Goal: Task Accomplishment & Management: Manage account settings

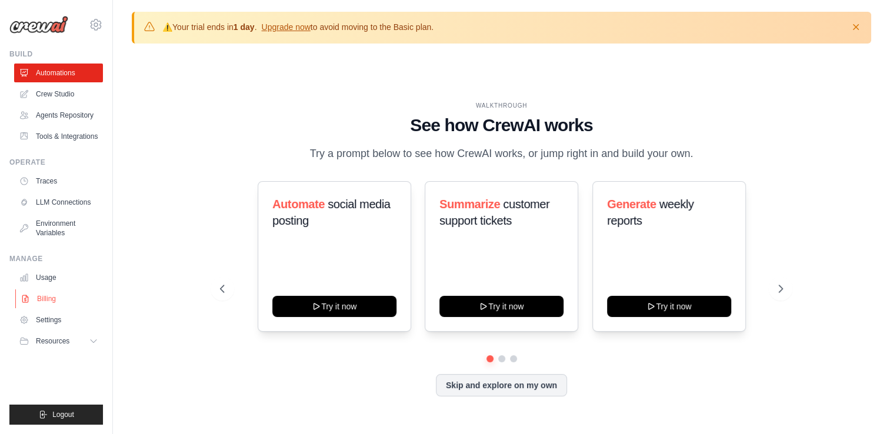
click at [47, 291] on link "Billing" at bounding box center [59, 298] width 89 height 19
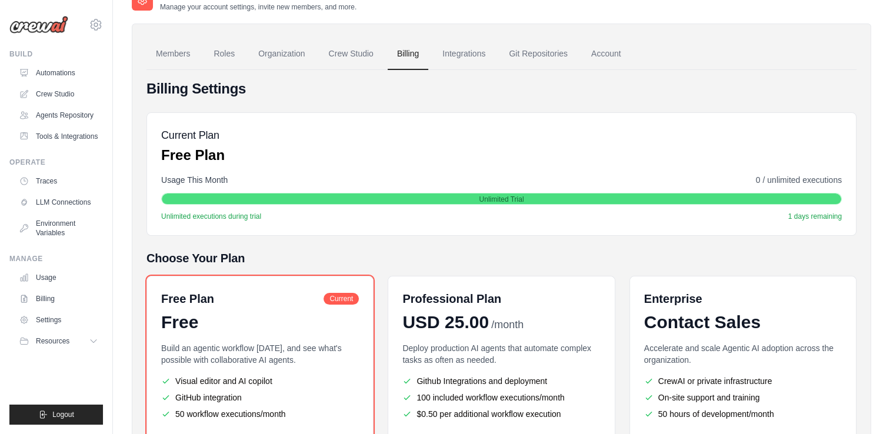
scroll to position [55, 0]
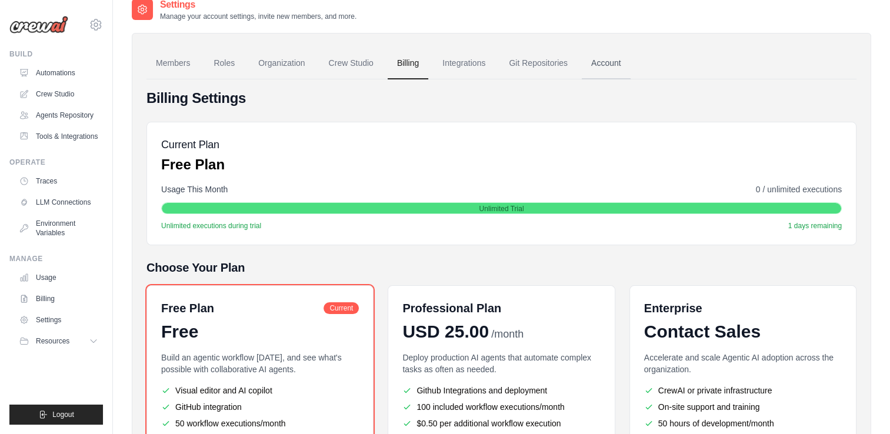
click at [591, 67] on link "Account" at bounding box center [606, 64] width 49 height 32
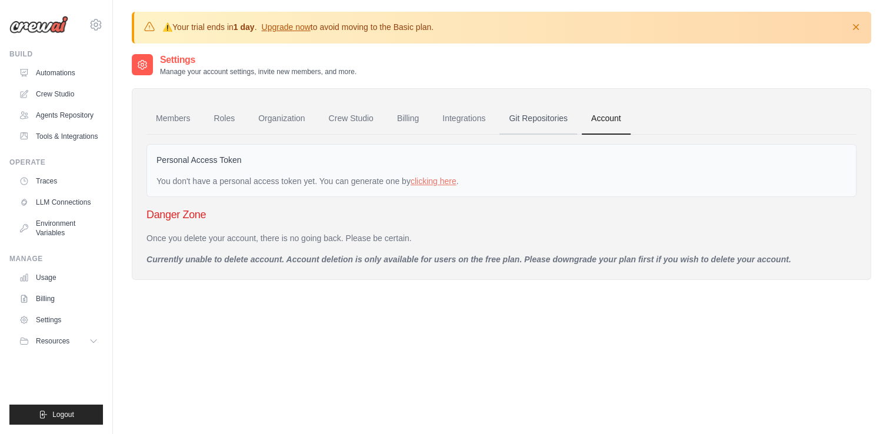
click at [543, 124] on link "Git Repositories" at bounding box center [538, 119] width 78 height 32
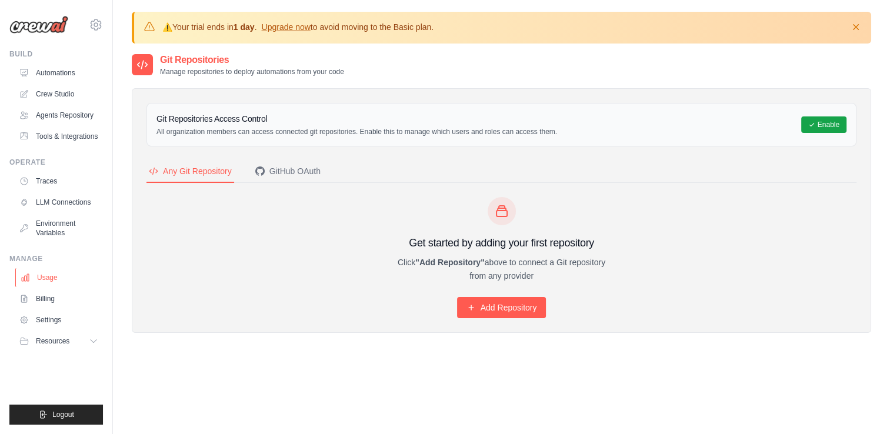
click at [38, 278] on link "Usage" at bounding box center [59, 277] width 89 height 19
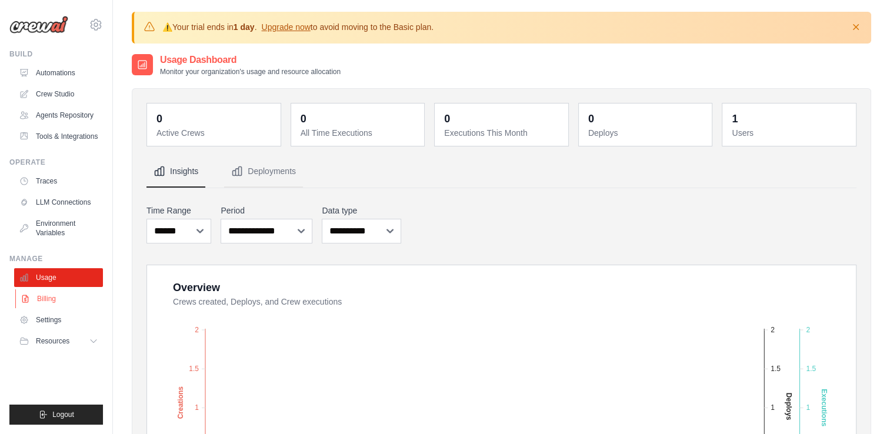
click at [41, 303] on link "Billing" at bounding box center [59, 298] width 89 height 19
